Goal: Find contact information: Find contact information

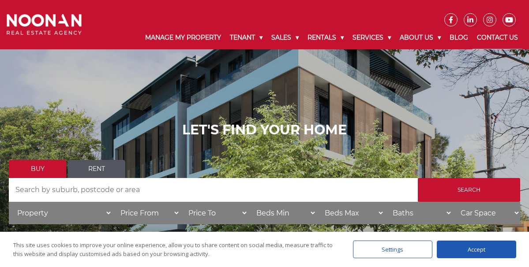
click at [501, 39] on link "Contact Us" at bounding box center [497, 37] width 50 height 23
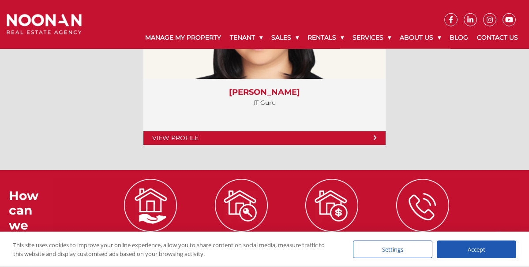
scroll to position [5110, 0]
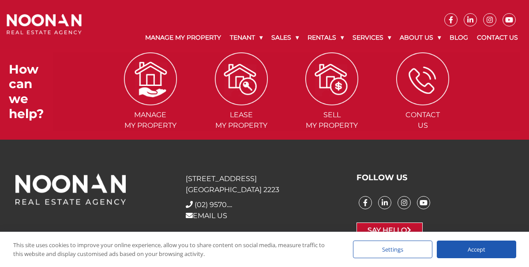
click at [400, 224] on link "Say Hello" at bounding box center [389, 231] width 66 height 16
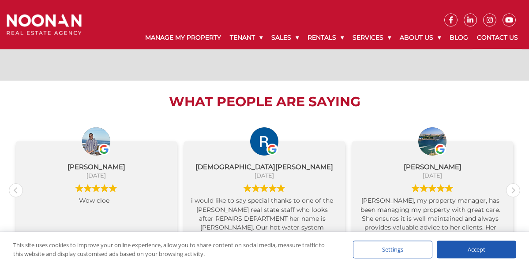
scroll to position [440, 0]
